Goal: Complete application form

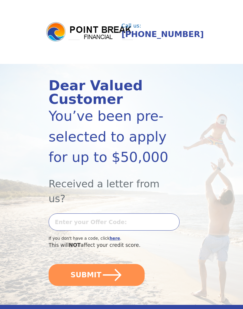
click at [56, 213] on input "text" at bounding box center [114, 221] width 131 height 17
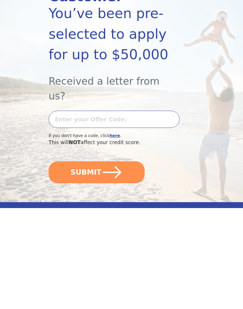
scroll to position [102, 0]
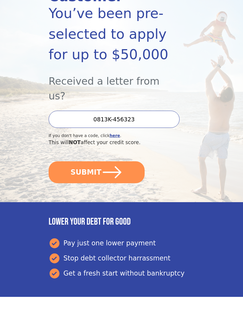
type input "0813K-456323"
click at [74, 161] on button "SUBMIT" at bounding box center [97, 172] width 96 height 22
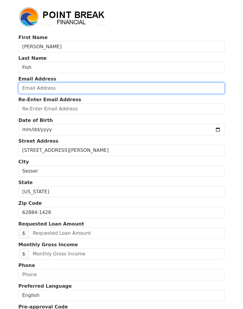
click at [30, 85] on input "email" at bounding box center [121, 88] width 206 height 11
type input "[EMAIL_ADDRESS][DOMAIN_NAME]"
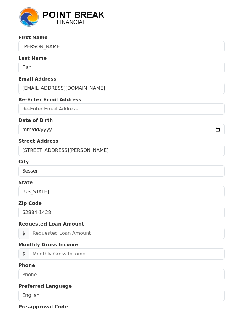
type input "[EMAIL_ADDRESS][DOMAIN_NAME]"
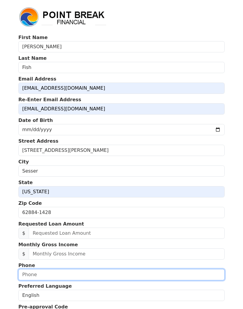
type input "6185346182"
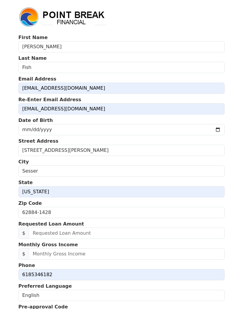
click at [29, 128] on input "date" at bounding box center [121, 129] width 206 height 11
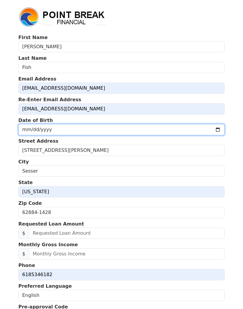
click at [131, 128] on input "[DATE]" at bounding box center [121, 129] width 206 height 11
type input "[DATE]"
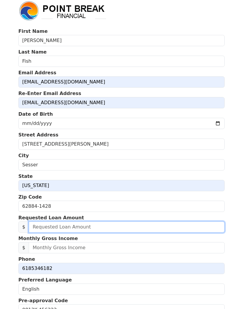
click at [44, 226] on input "text" at bounding box center [127, 227] width 196 height 11
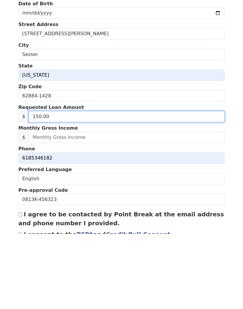
type input "1,500.00"
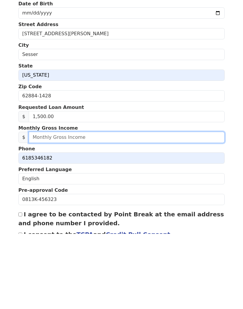
click at [47, 207] on input "text" at bounding box center [127, 212] width 196 height 11
type input "2,833.00"
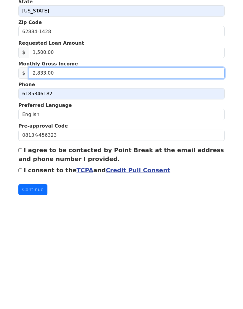
scroll to position [86, 0]
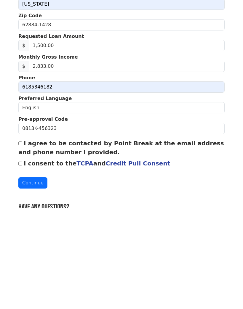
click at [20, 243] on input "I agree to be contacted by Point Break at the email address and phone number I …" at bounding box center [20, 245] width 4 height 4
checkbox input "true"
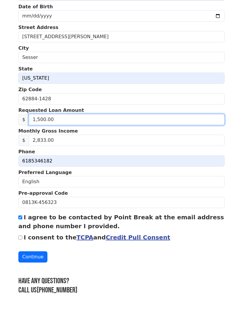
click at [41, 119] on input "1,500.00" at bounding box center [127, 119] width 196 height 11
type input "15,000.00"
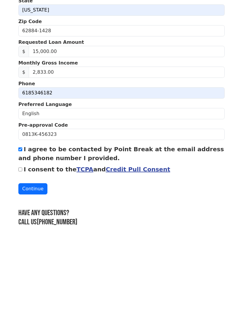
click at [20, 236] on input "I consent to the TCPA and Credit Pull Consent" at bounding box center [20, 238] width 4 height 4
checkbox input "true"
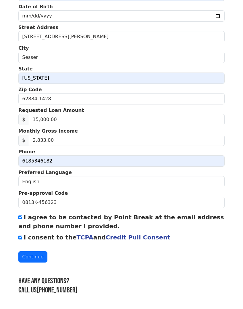
click at [29, 255] on button "Continue" at bounding box center [32, 256] width 29 height 11
